Goal: Communication & Community: Share content

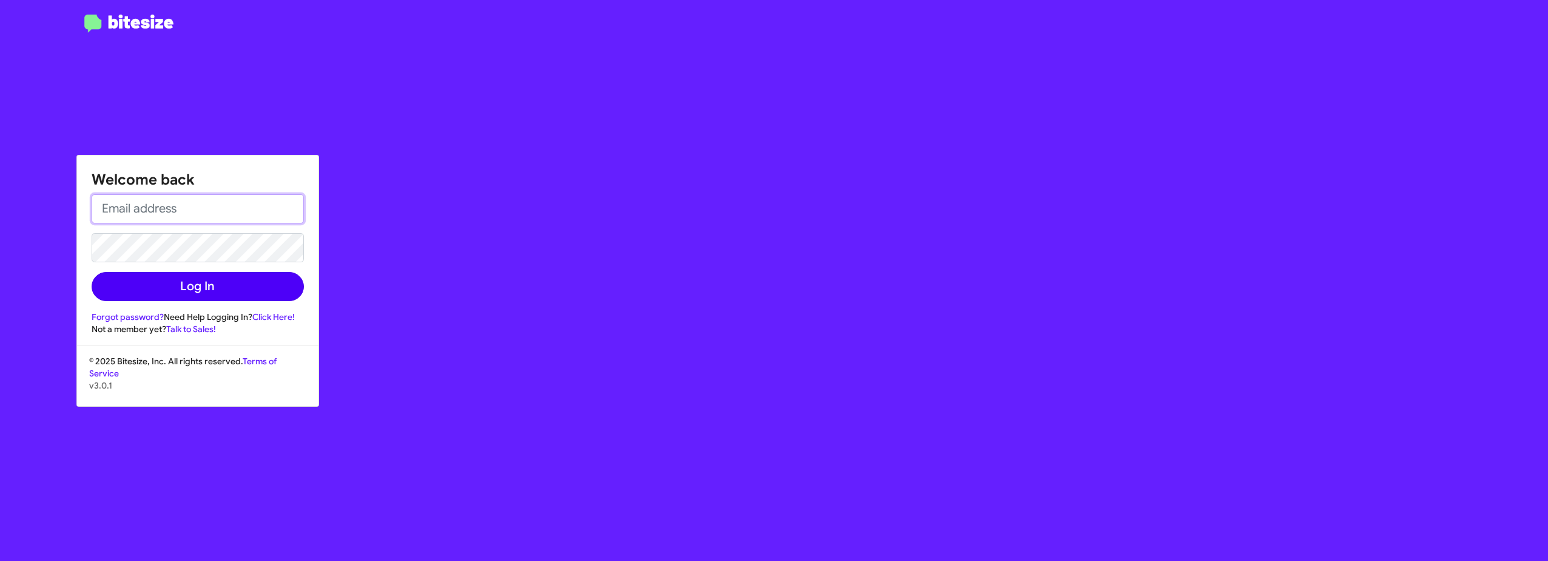
type input "[EMAIL_ADDRESS][DOMAIN_NAME]"
click at [253, 282] on button "Log In" at bounding box center [198, 286] width 212 height 29
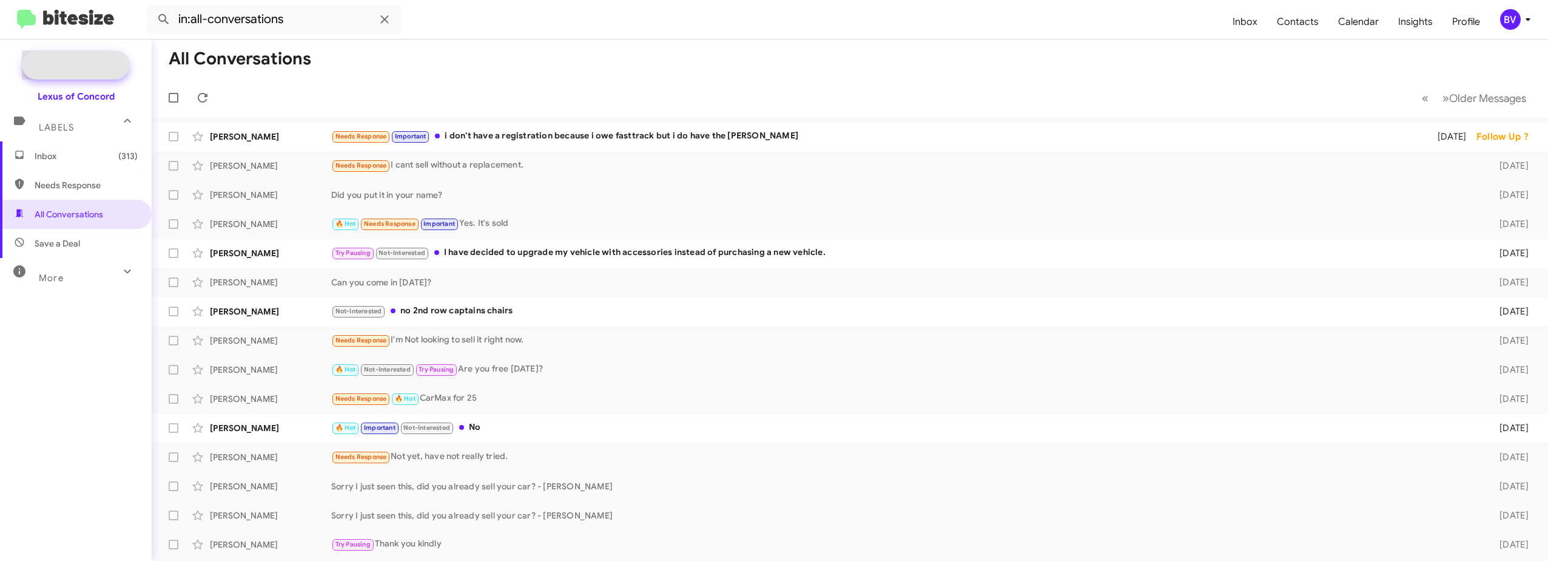
click at [96, 69] on span "New Campaign" at bounding box center [89, 65] width 62 height 12
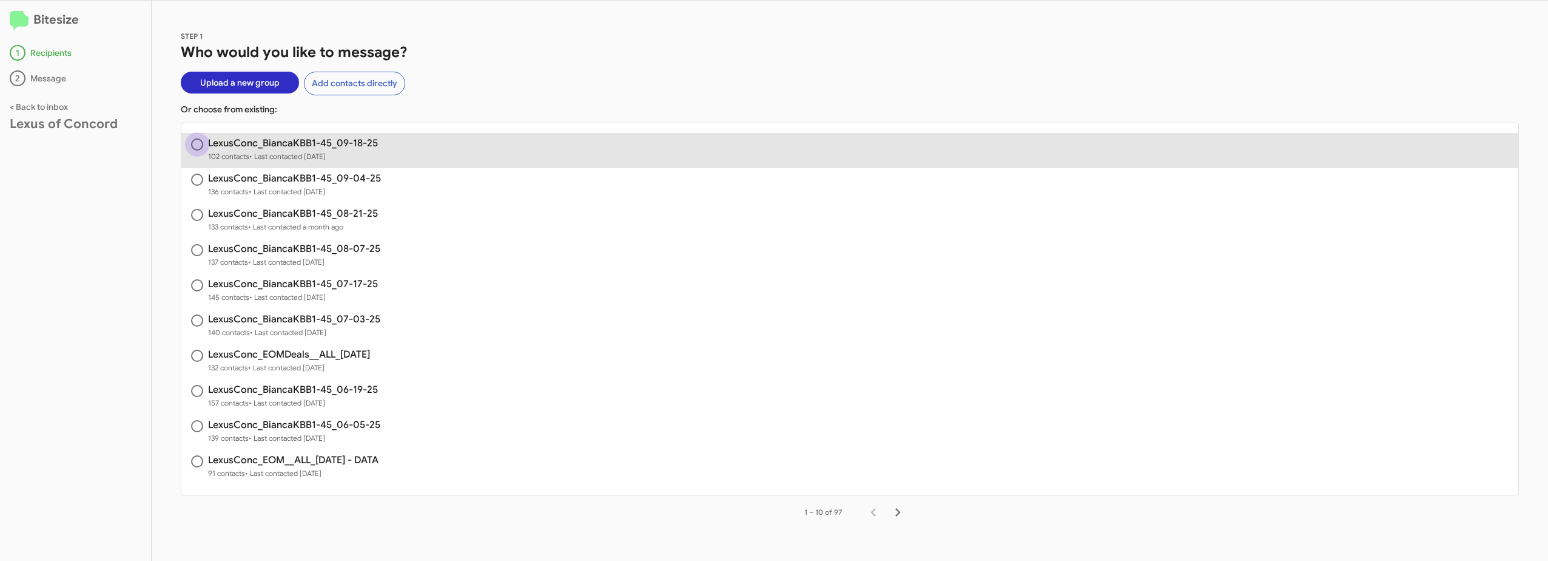
click at [199, 139] on span at bounding box center [197, 144] width 12 height 12
click at [199, 139] on input "radio" at bounding box center [197, 144] width 12 height 12
radio input "true"
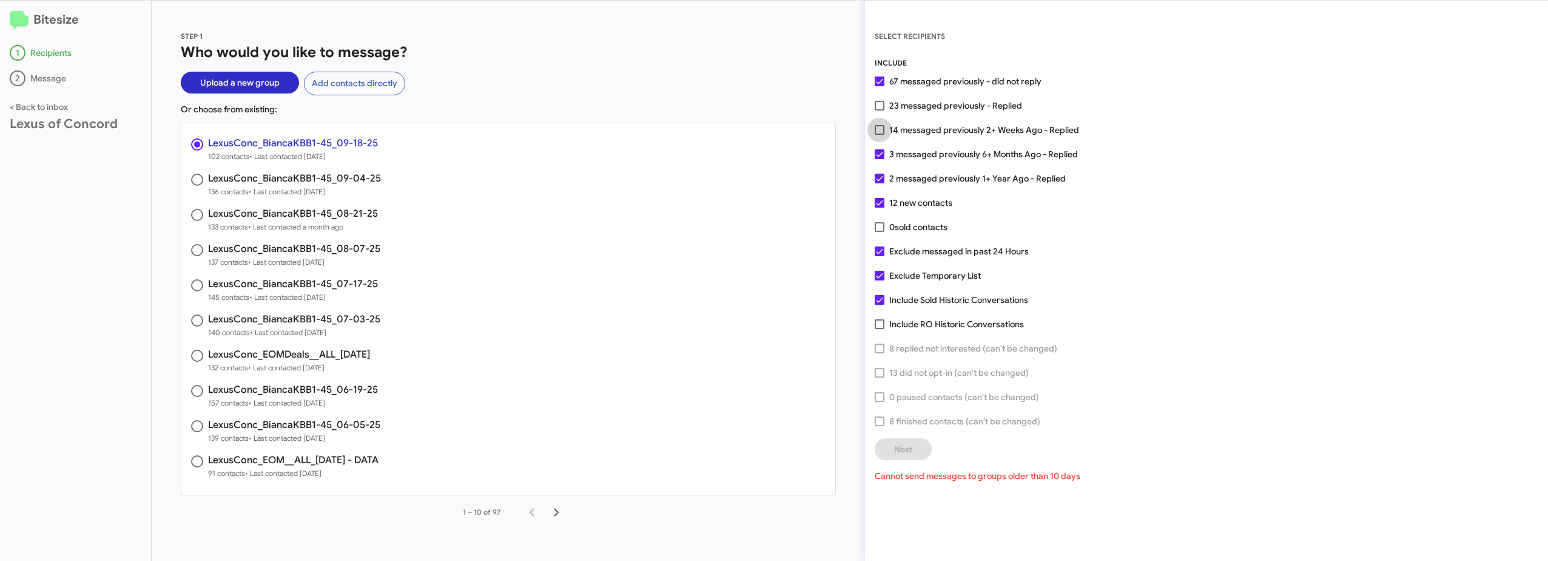
click at [881, 130] on span at bounding box center [880, 130] width 10 height 10
click at [880, 135] on input "14 messaged previously 2+ Weeks Ago - Replied" at bounding box center [879, 135] width 1 height 1
checkbox input "true"
click at [880, 106] on span at bounding box center [880, 106] width 10 height 10
click at [880, 110] on input "23 messaged previously - Replied" at bounding box center [879, 110] width 1 height 1
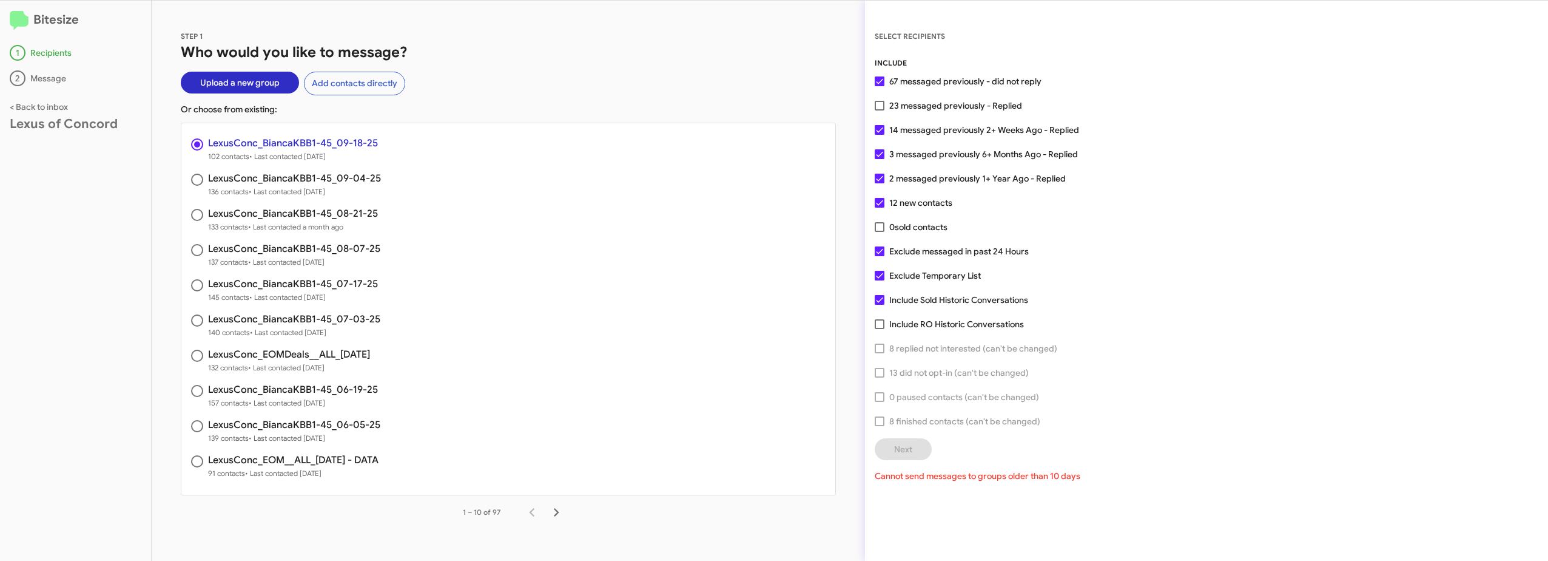
checkbox input "true"
click at [877, 221] on label "0 sold contacts" at bounding box center [911, 227] width 73 height 15
click at [879, 232] on input "0 sold contacts" at bounding box center [879, 232] width 1 height 1
checkbox input "true"
click at [882, 333] on div "INCLUDE 67 messaged previously - did not reply 23 messaged previously - Replied…" at bounding box center [1207, 269] width 664 height 425
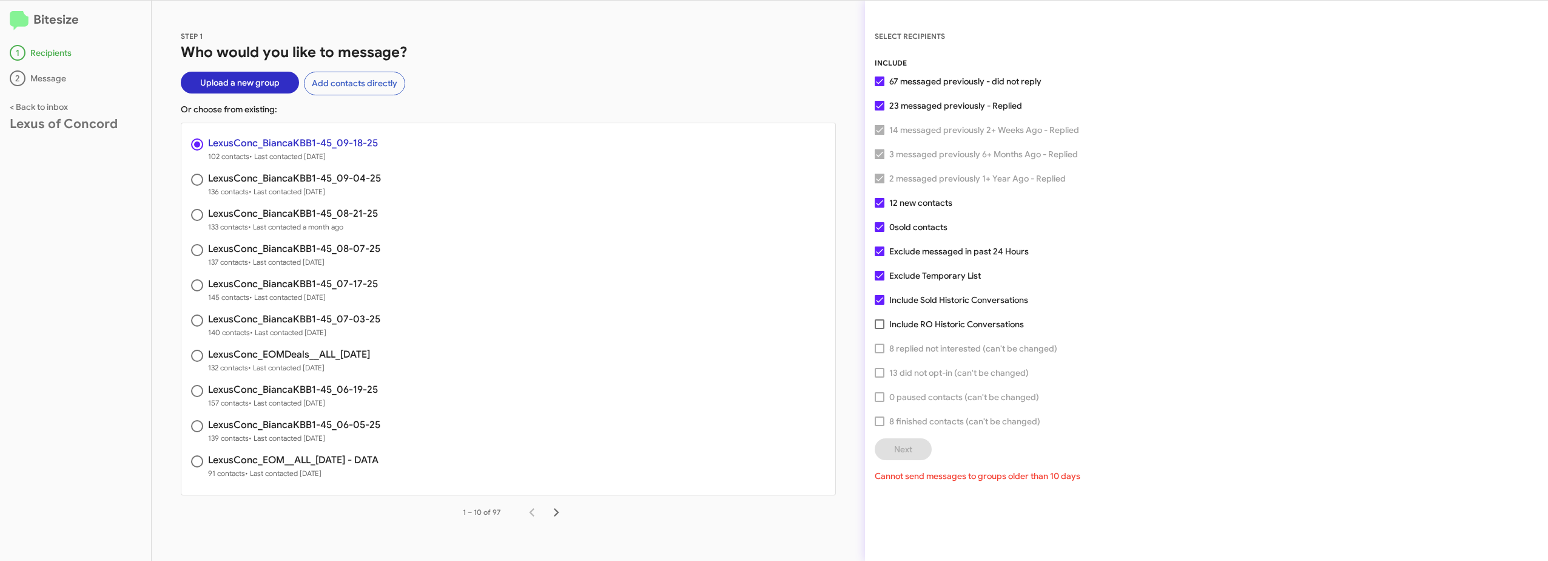
click at [878, 316] on div "INCLUDE 67 messaged previously - did not reply 23 messaged previously - Replied…" at bounding box center [1207, 269] width 664 height 425
click at [878, 322] on span at bounding box center [880, 324] width 10 height 10
click at [879, 329] on input "Include RO Historic Conversations" at bounding box center [879, 329] width 1 height 1
checkbox input "true"
click at [878, 368] on span at bounding box center [880, 373] width 10 height 10
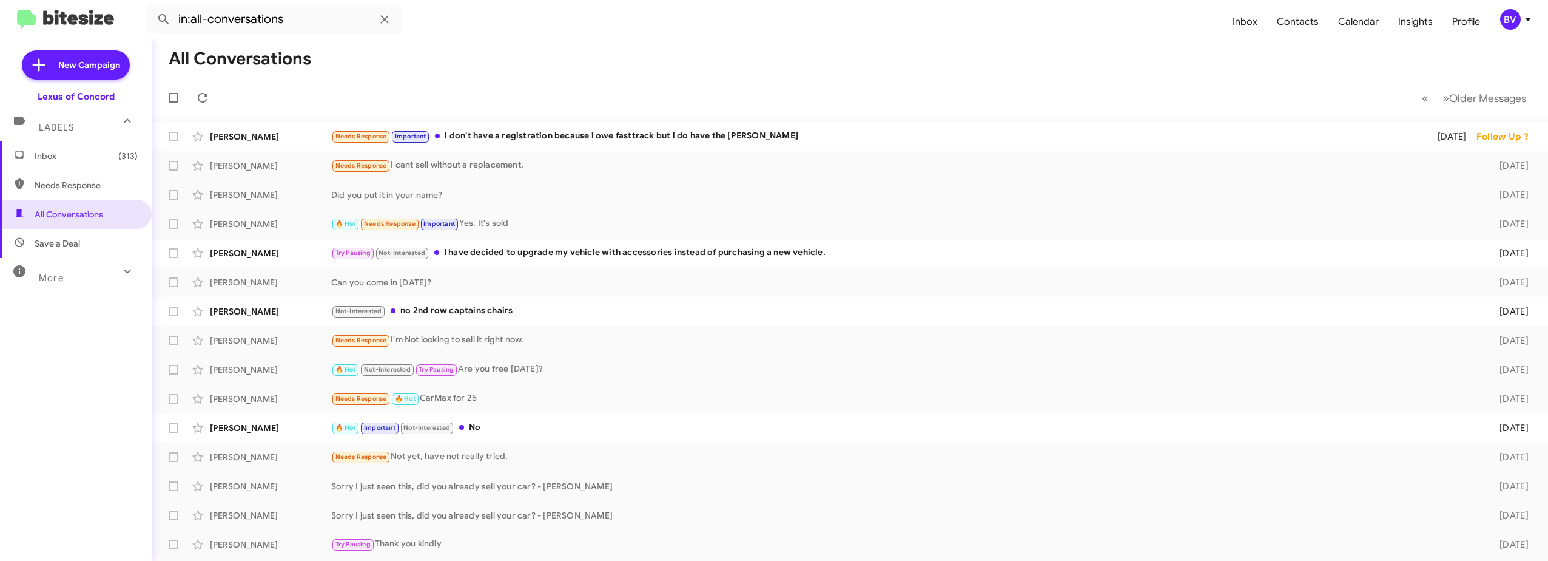
click at [754, 16] on form "in:all-conversations" at bounding box center [685, 19] width 1076 height 29
